Goal: Information Seeking & Learning: Learn about a topic

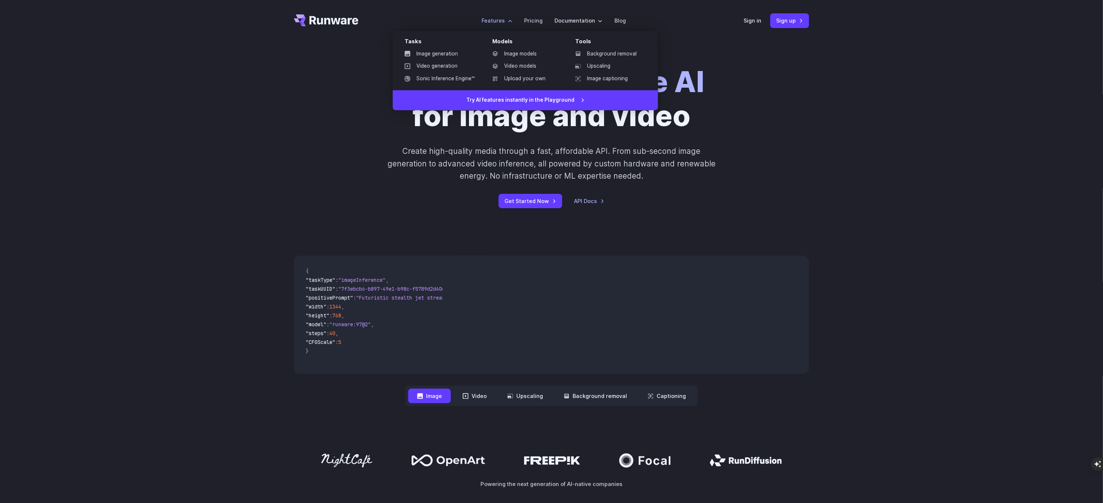
click at [497, 24] on label "Features" at bounding box center [496, 20] width 31 height 9
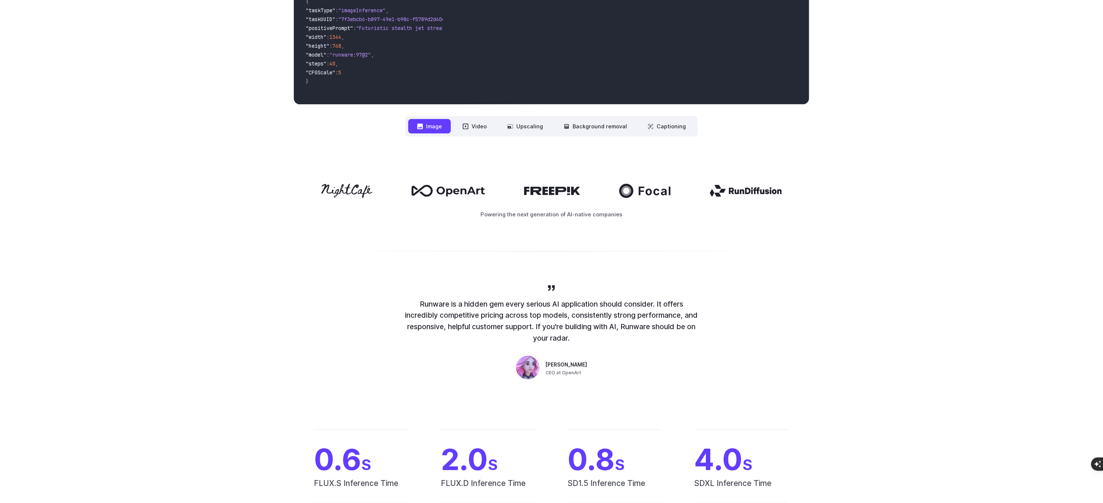
scroll to position [285, 0]
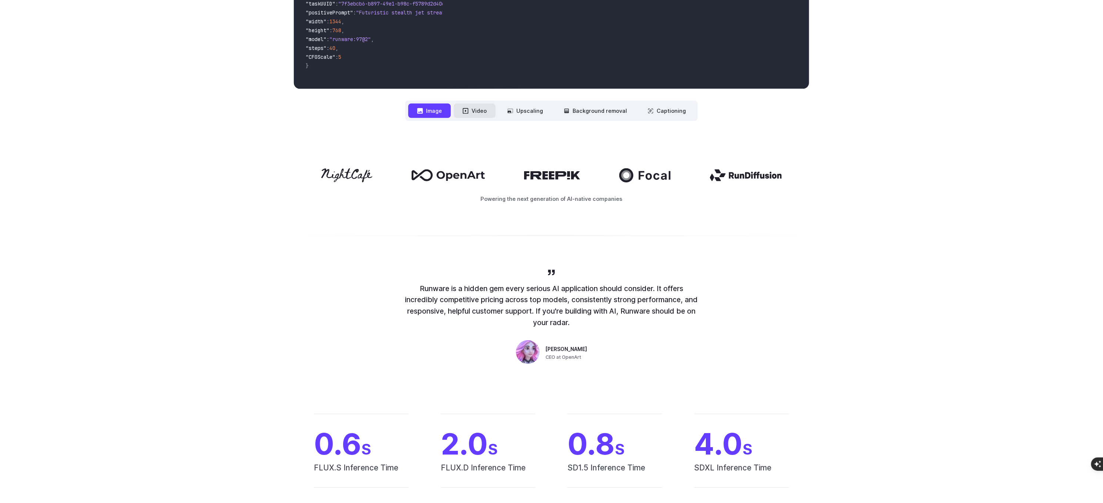
click at [478, 114] on button "Video" at bounding box center [475, 111] width 42 height 14
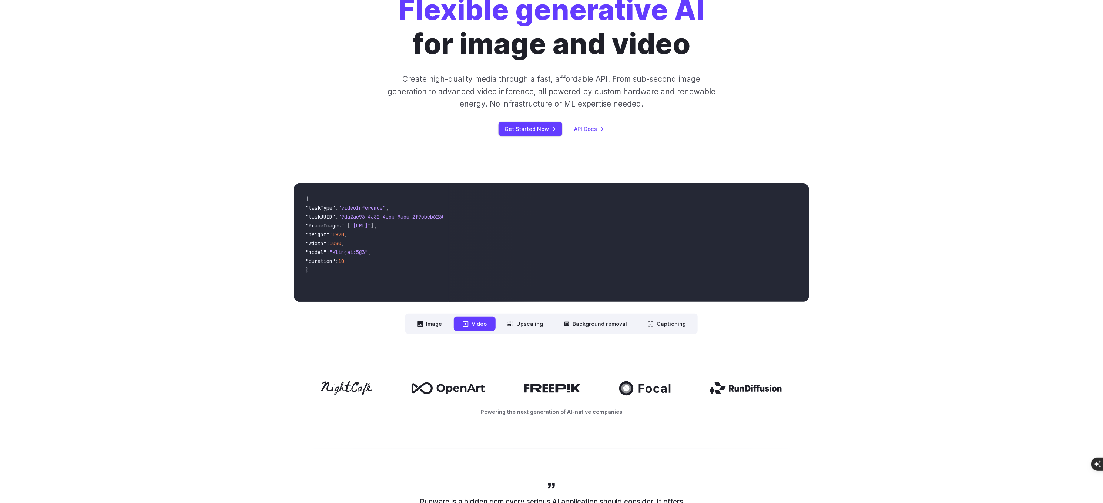
scroll to position [64, 0]
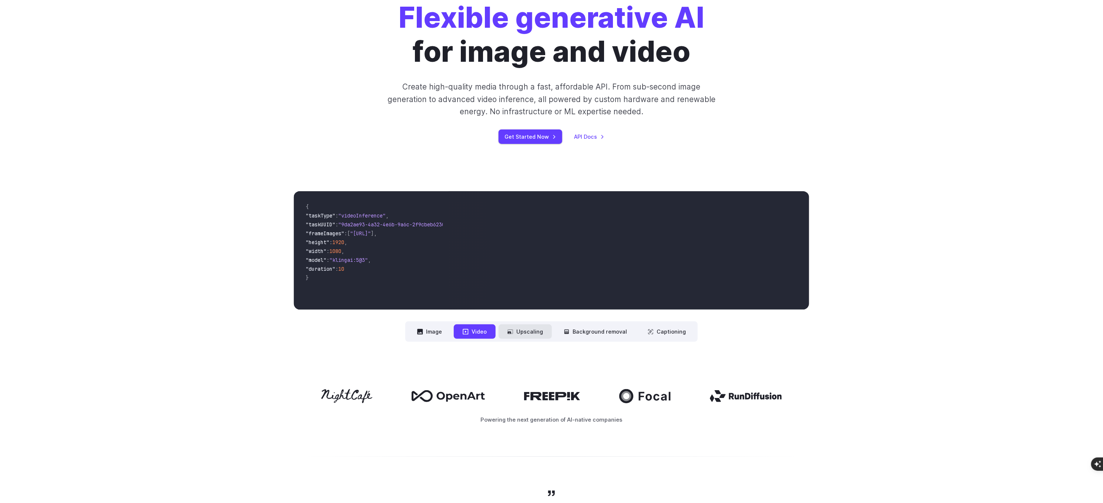
click at [526, 326] on button "Upscaling" at bounding box center [524, 331] width 53 height 14
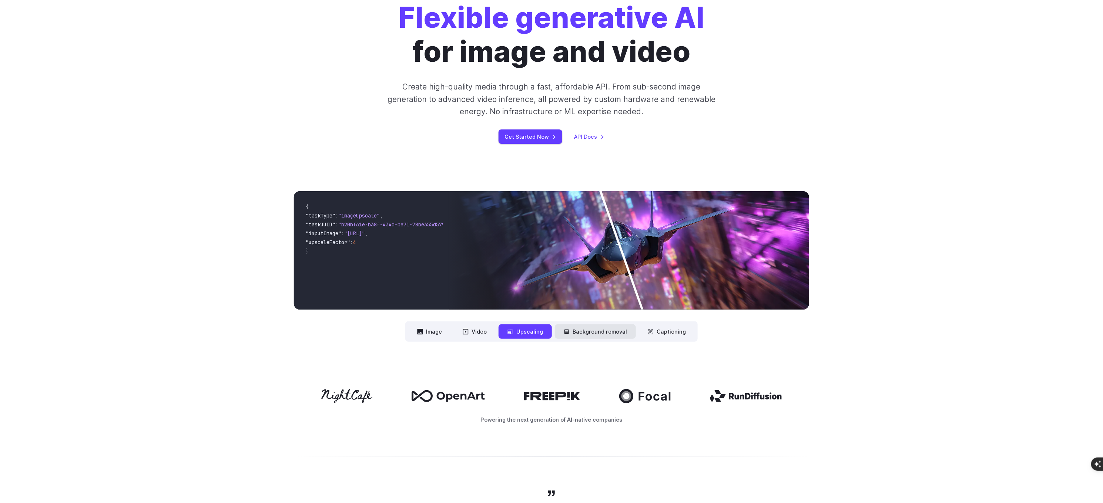
click at [598, 327] on button "Background removal" at bounding box center [595, 331] width 81 height 14
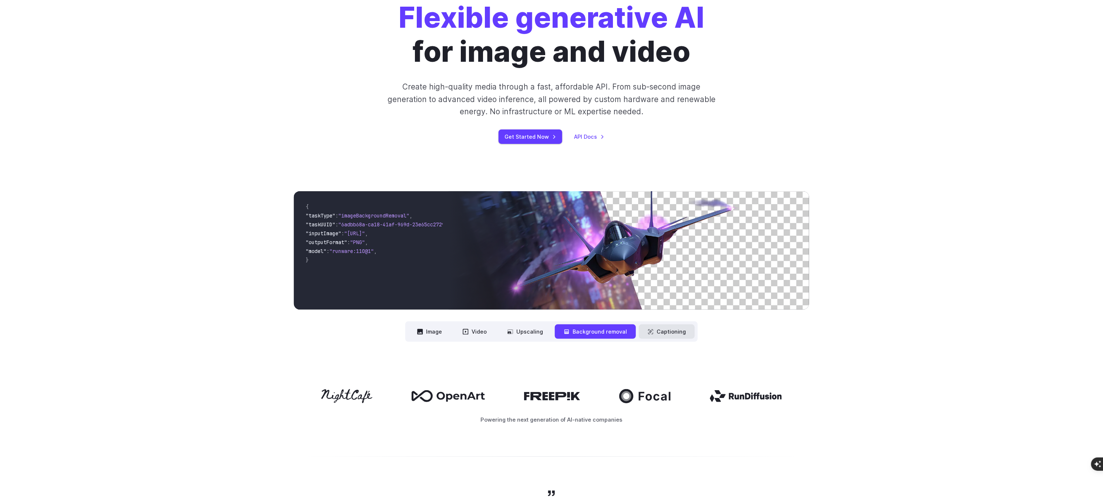
click at [660, 330] on button "Captioning" at bounding box center [667, 331] width 56 height 14
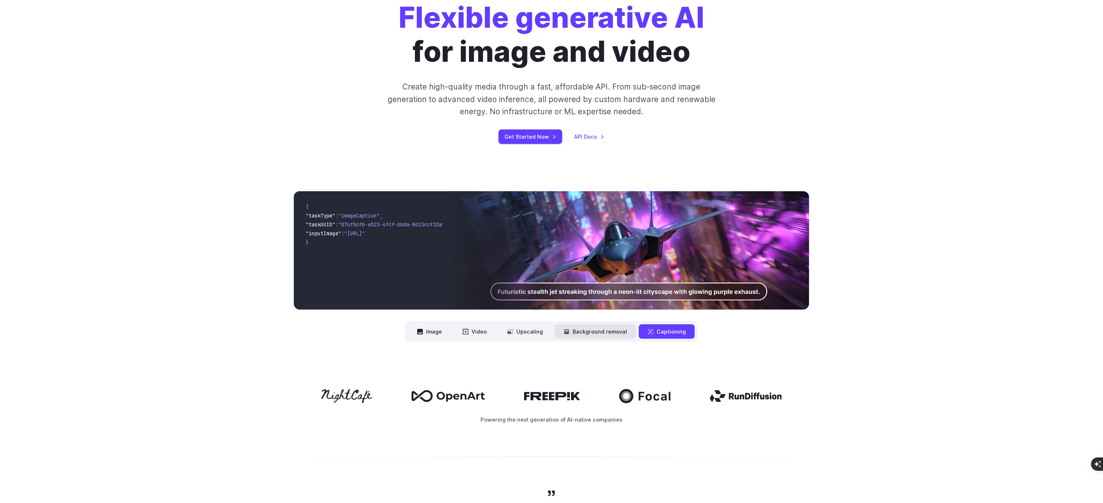
click at [616, 330] on button "Background removal" at bounding box center [595, 331] width 81 height 14
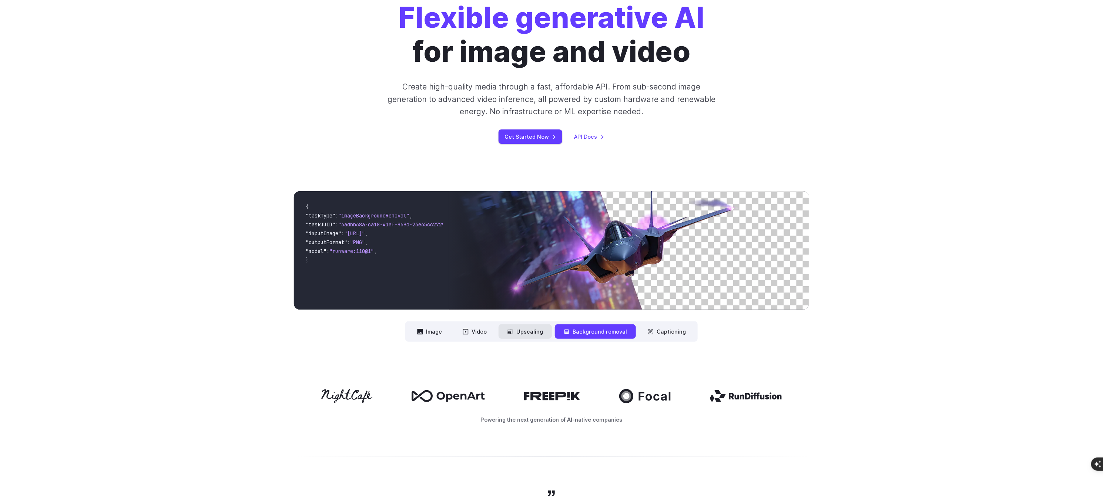
click at [528, 326] on button "Upscaling" at bounding box center [524, 331] width 53 height 14
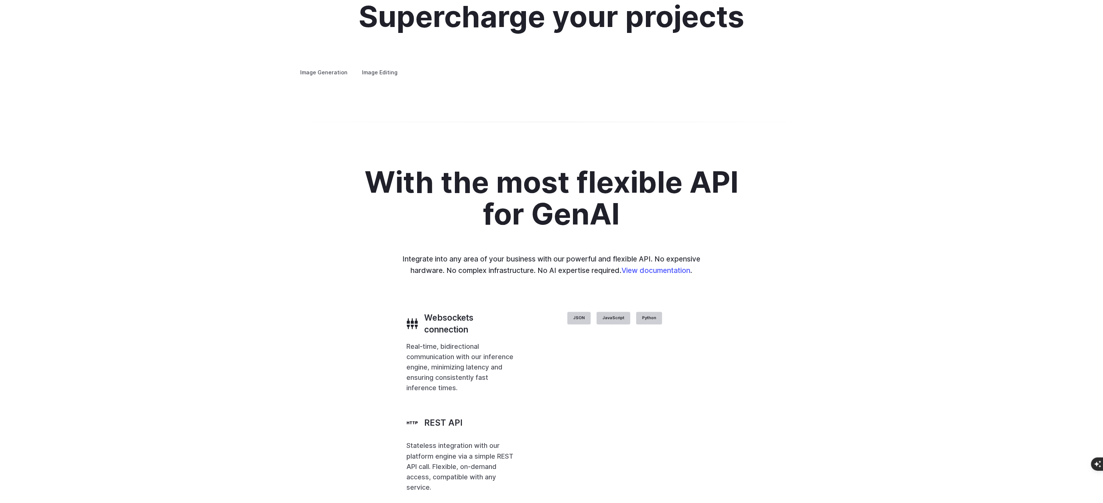
scroll to position [1413, 0]
click at [0, 0] on summary "Concept design" at bounding box center [0, 0] width 0 height 0
click at [0, 0] on summary "Creative styling" at bounding box center [0, 0] width 0 height 0
click at [0, 0] on summary "Architecture" at bounding box center [0, 0] width 0 height 0
click at [0, 0] on summary "Custom avatars" at bounding box center [0, 0] width 0 height 0
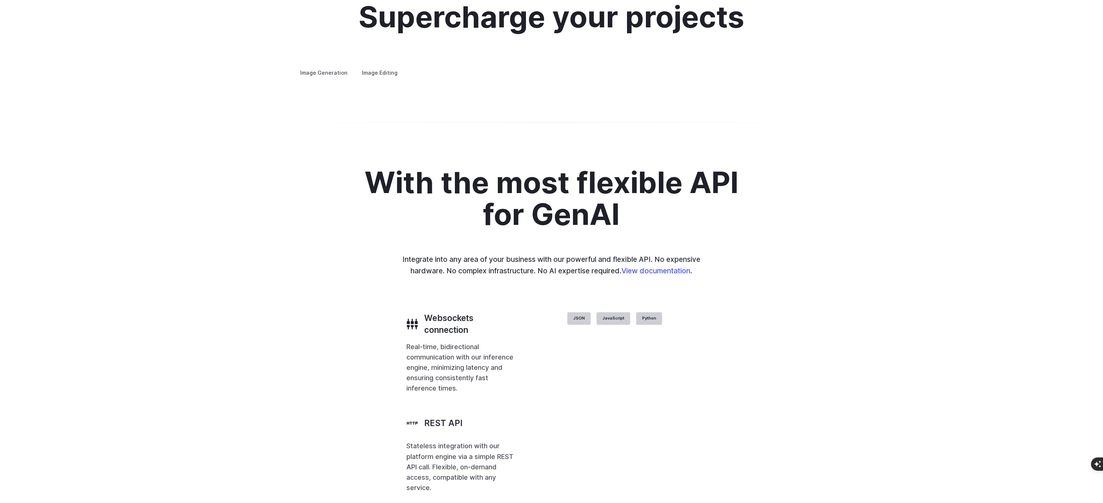
click at [0, 0] on img at bounding box center [0, 0] width 0 height 0
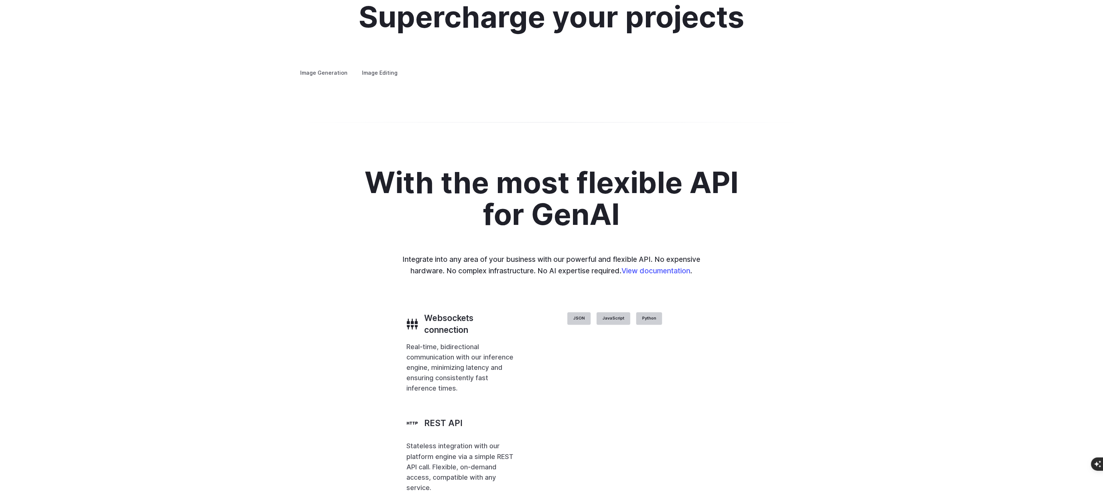
click at [0, 0] on img at bounding box center [0, 0] width 0 height 0
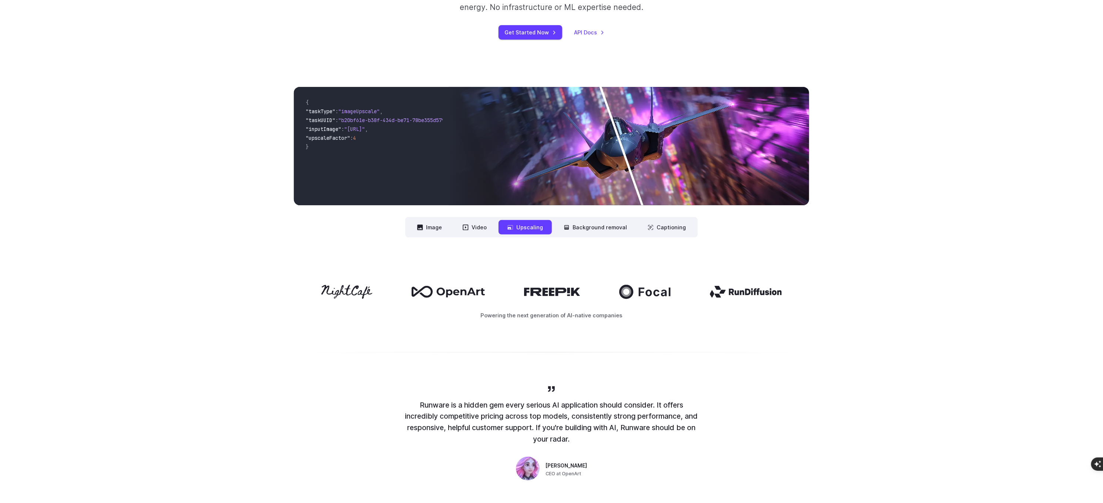
scroll to position [0, 0]
